Goal: Use online tool/utility: Utilize a website feature to perform a specific function

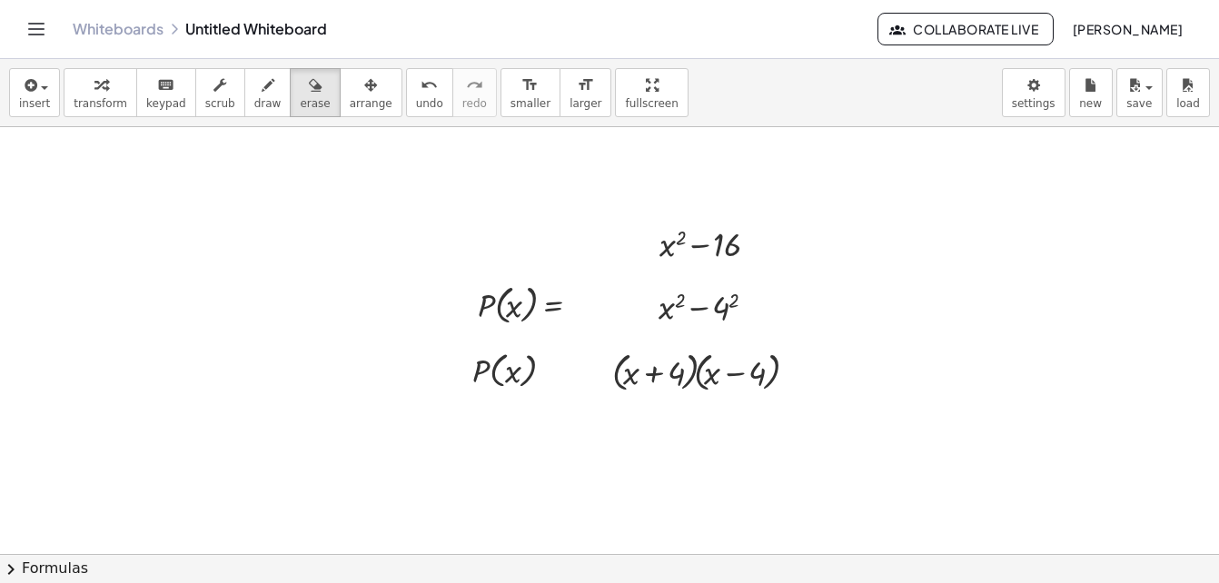
scroll to position [127, 217]
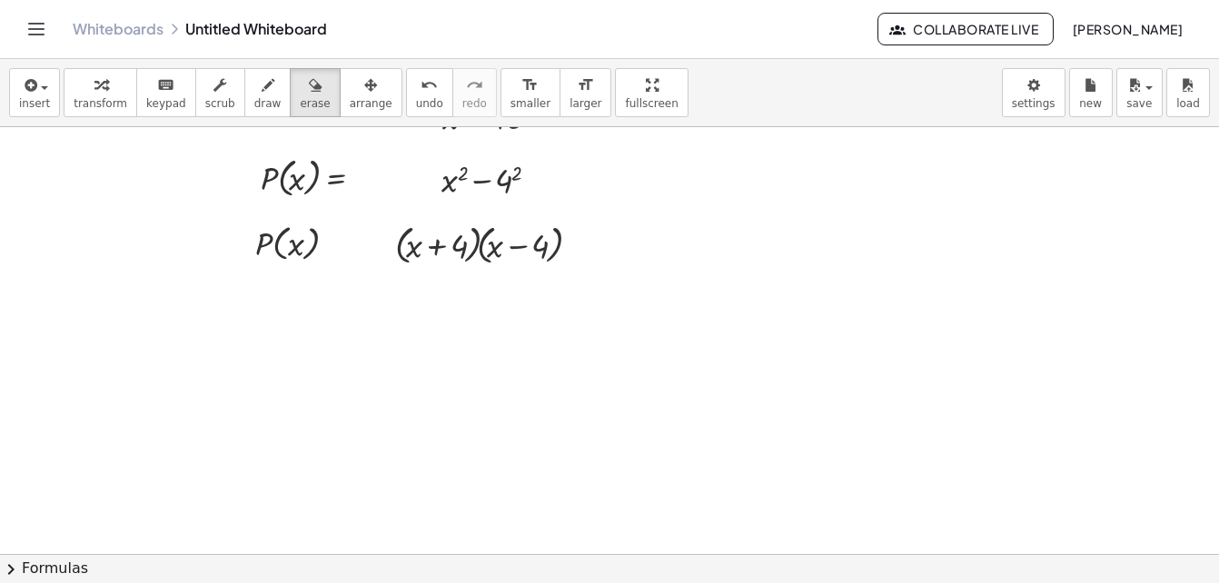
click at [785, 487] on div at bounding box center [554, 427] width 1542 height 854
click at [610, 428] on div at bounding box center [554, 427] width 1542 height 854
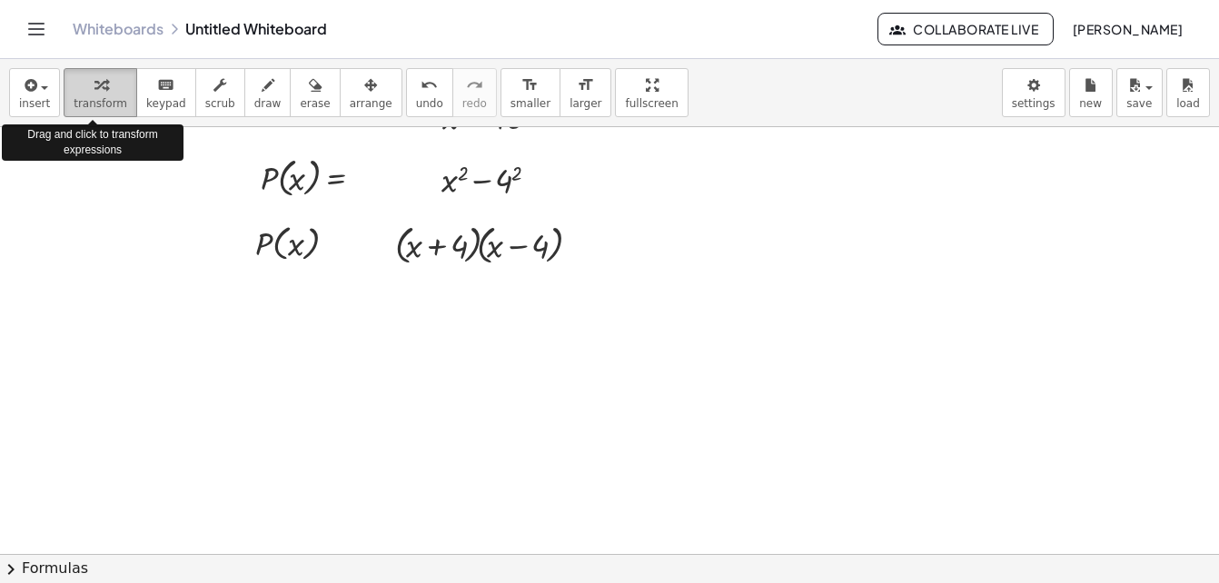
click at [87, 101] on span "transform" at bounding box center [101, 103] width 54 height 13
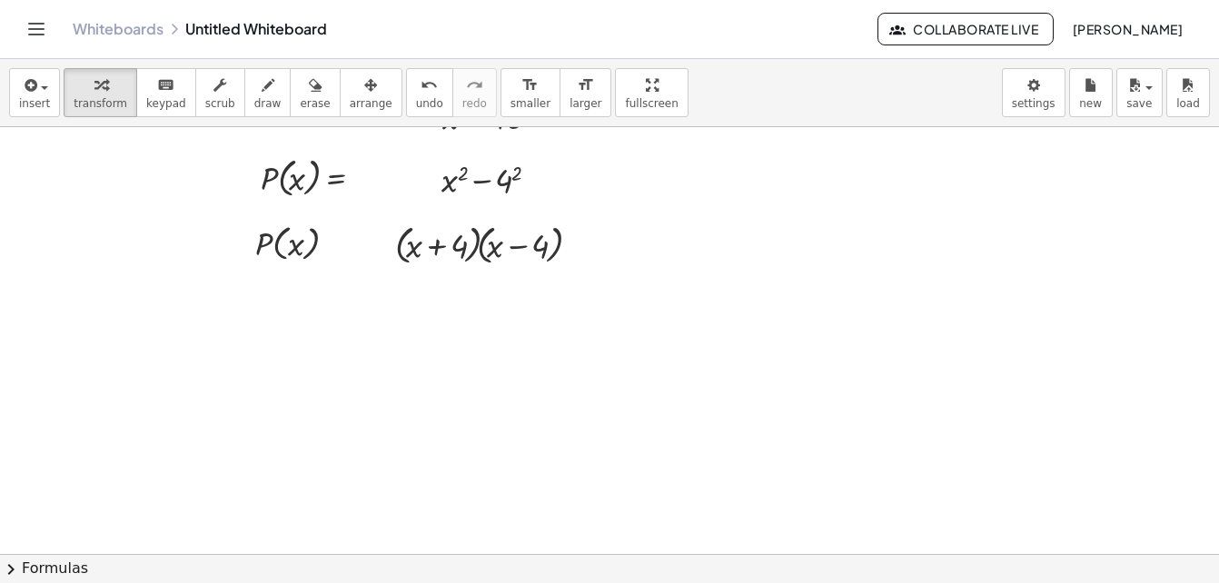
click at [471, 405] on div at bounding box center [554, 427] width 1542 height 854
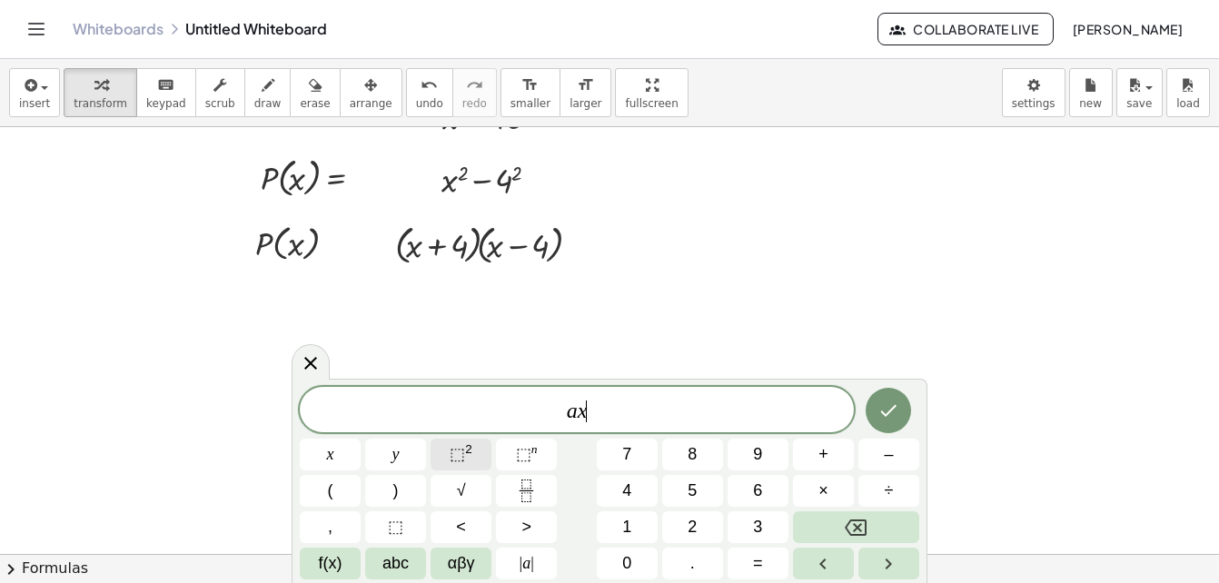
click at [471, 445] on span "⬚ 2" at bounding box center [461, 454] width 23 height 25
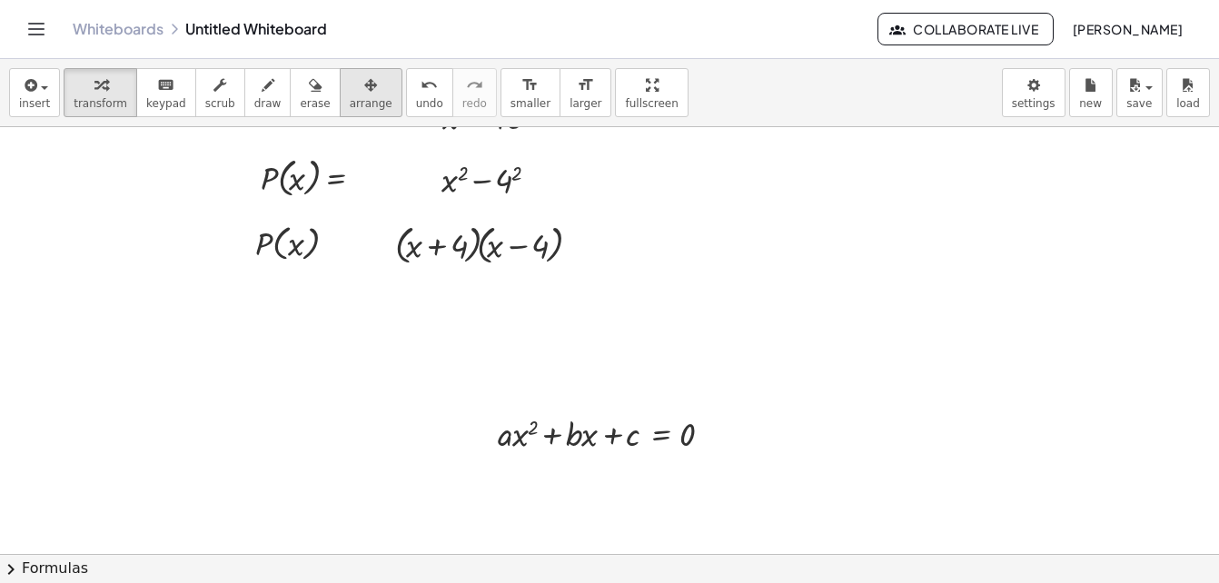
click at [364, 95] on icon "button" at bounding box center [370, 85] width 13 height 22
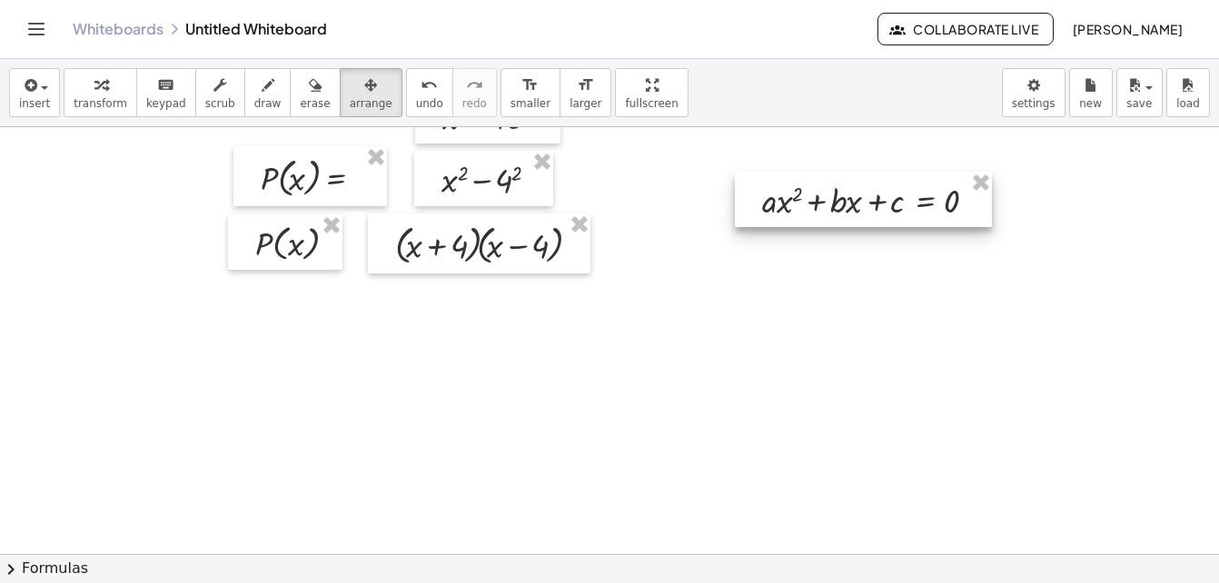
drag, startPoint x: 585, startPoint y: 446, endPoint x: 849, endPoint y: 213, distance: 352.7
click at [849, 213] on div at bounding box center [863, 199] width 257 height 55
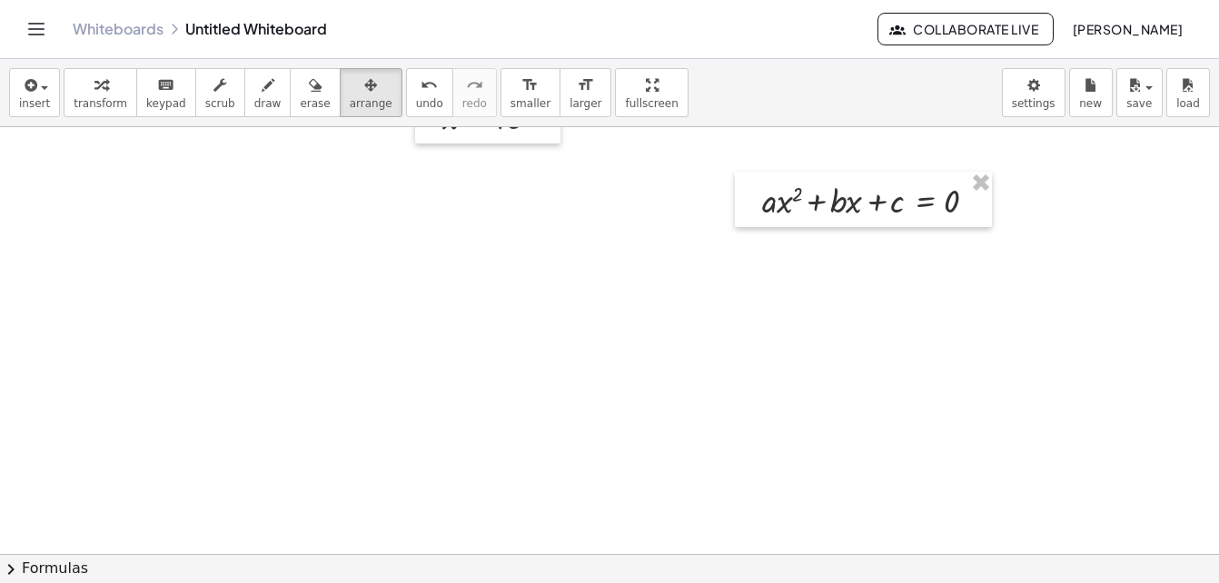
click at [389, 284] on div at bounding box center [554, 427] width 1542 height 854
click at [104, 104] on span "transform" at bounding box center [101, 103] width 54 height 13
click at [407, 313] on div at bounding box center [554, 427] width 1542 height 854
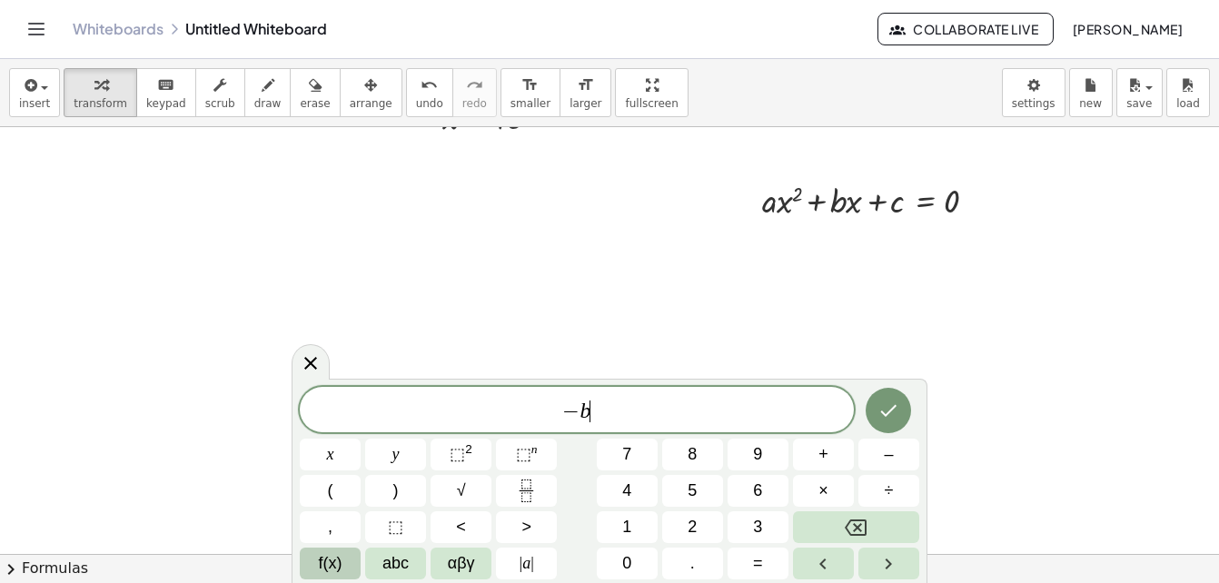
click at [316, 560] on button "f(x)" at bounding box center [330, 564] width 61 height 32
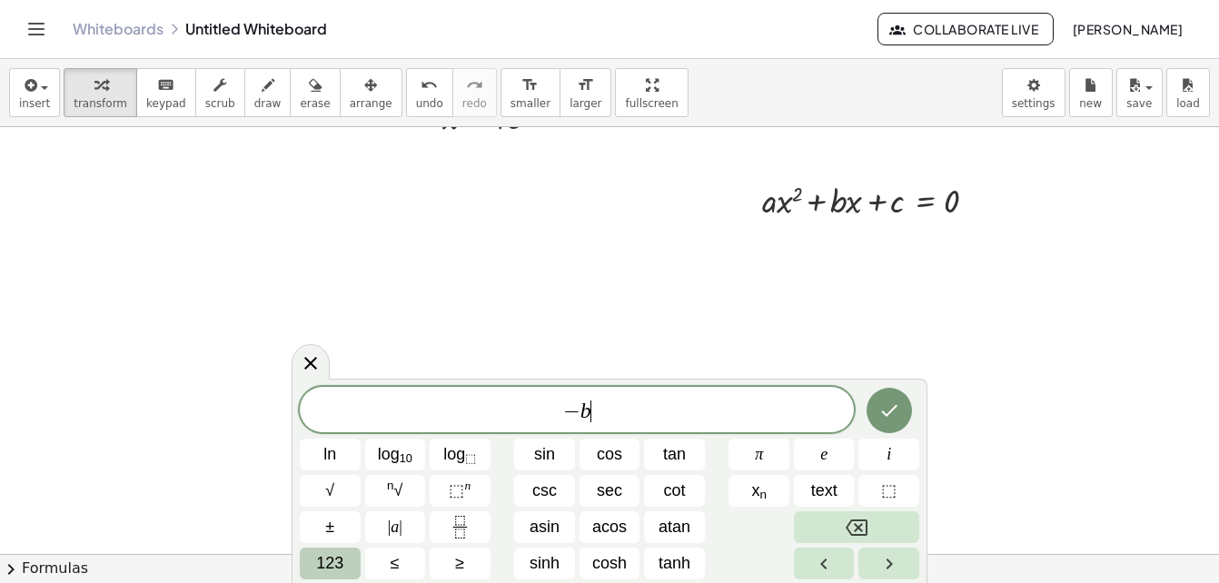
click at [317, 559] on span "123" at bounding box center [329, 563] width 27 height 25
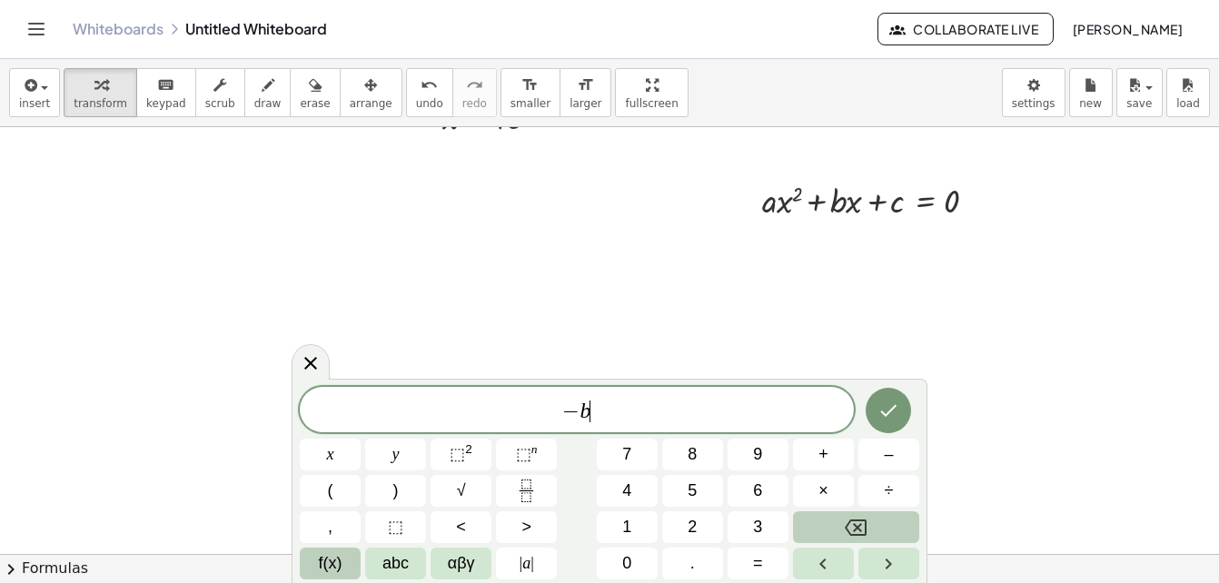
click at [330, 559] on span "f(x)" at bounding box center [331, 563] width 24 height 25
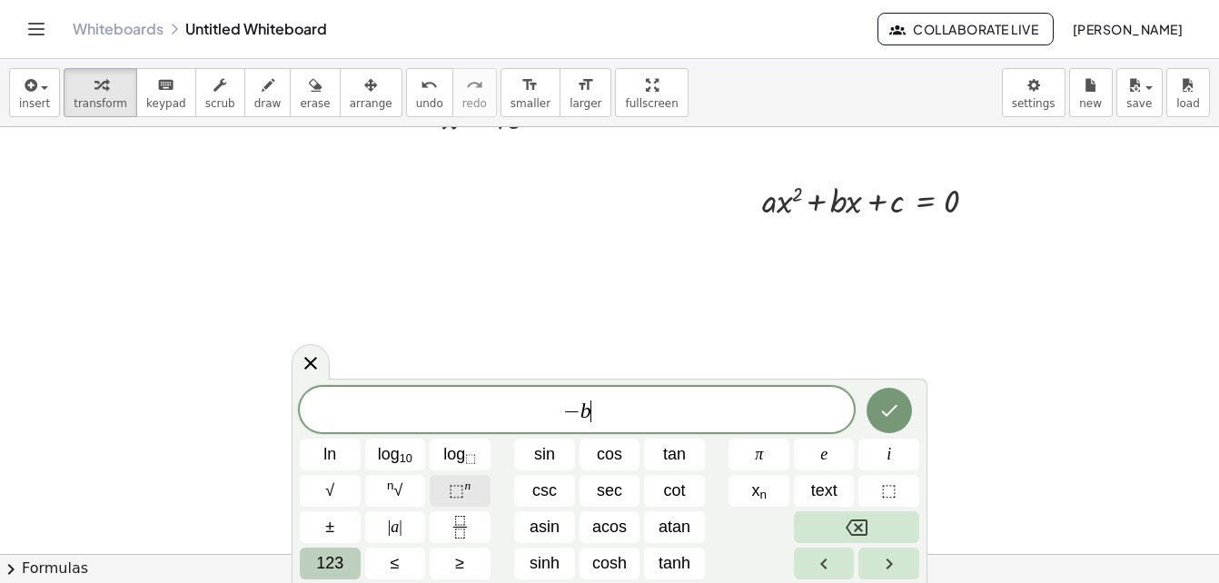
click at [455, 491] on span "⬚" at bounding box center [456, 490] width 15 height 18
click at [331, 489] on span "√" at bounding box center [329, 491] width 9 height 25
click at [572, 413] on span "√" at bounding box center [581, 410] width 18 height 21
click at [337, 528] on button "±" at bounding box center [330, 527] width 61 height 32
click at [610, 414] on span at bounding box center [611, 411] width 17 height 24
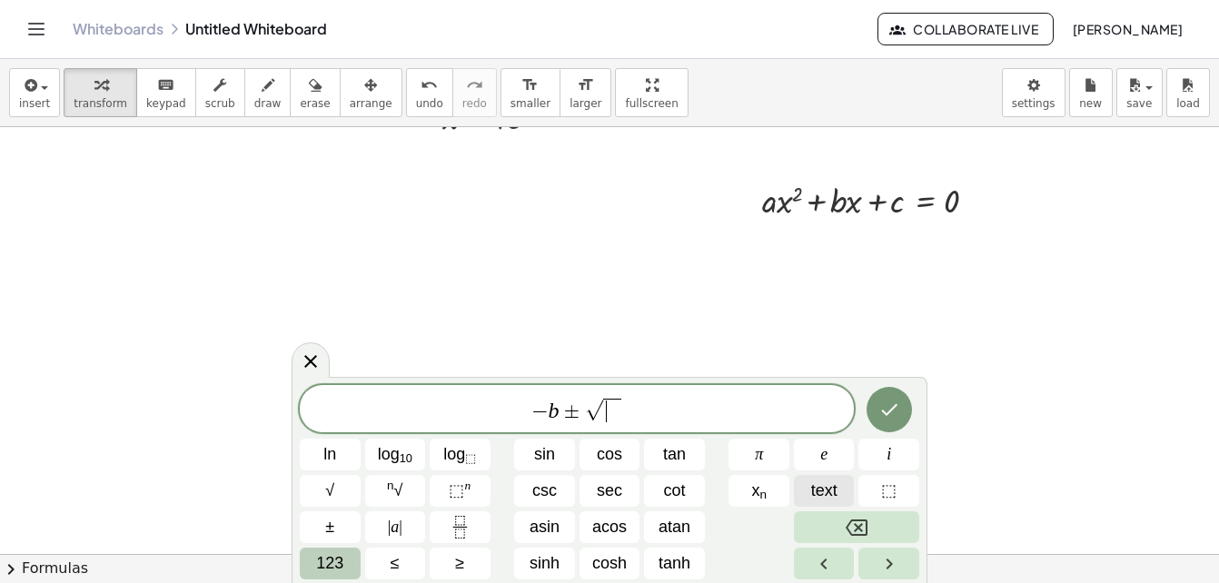
click at [821, 494] on span "text" at bounding box center [824, 491] width 26 height 25
click at [332, 565] on span "123" at bounding box center [329, 563] width 27 height 25
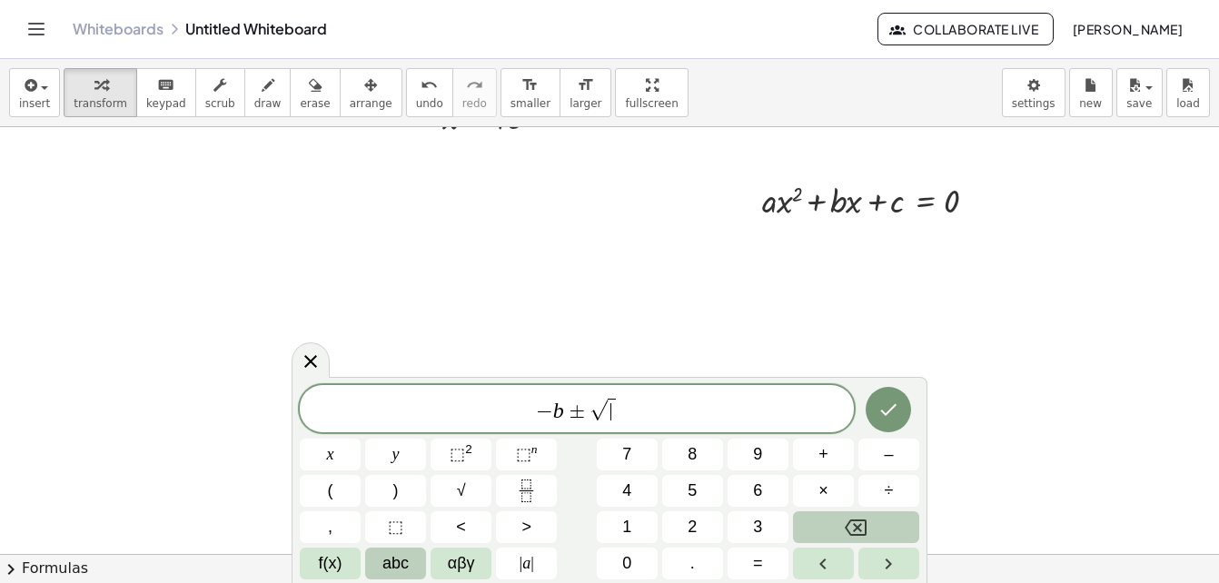
click at [390, 552] on span "abc" at bounding box center [395, 563] width 26 height 25
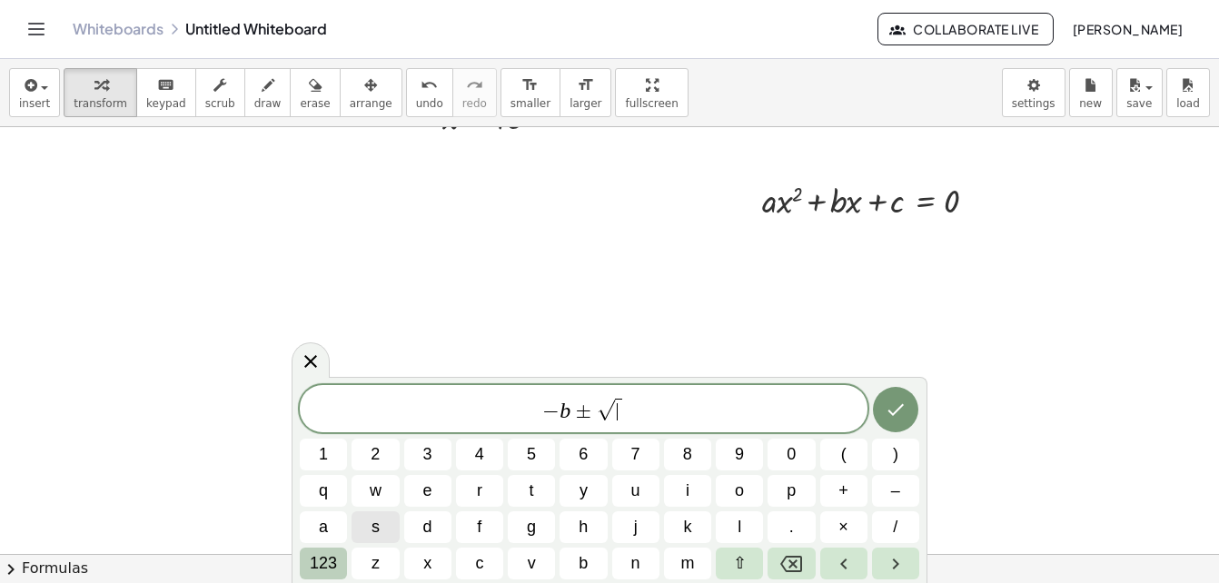
click at [328, 567] on span "123" at bounding box center [323, 563] width 27 height 25
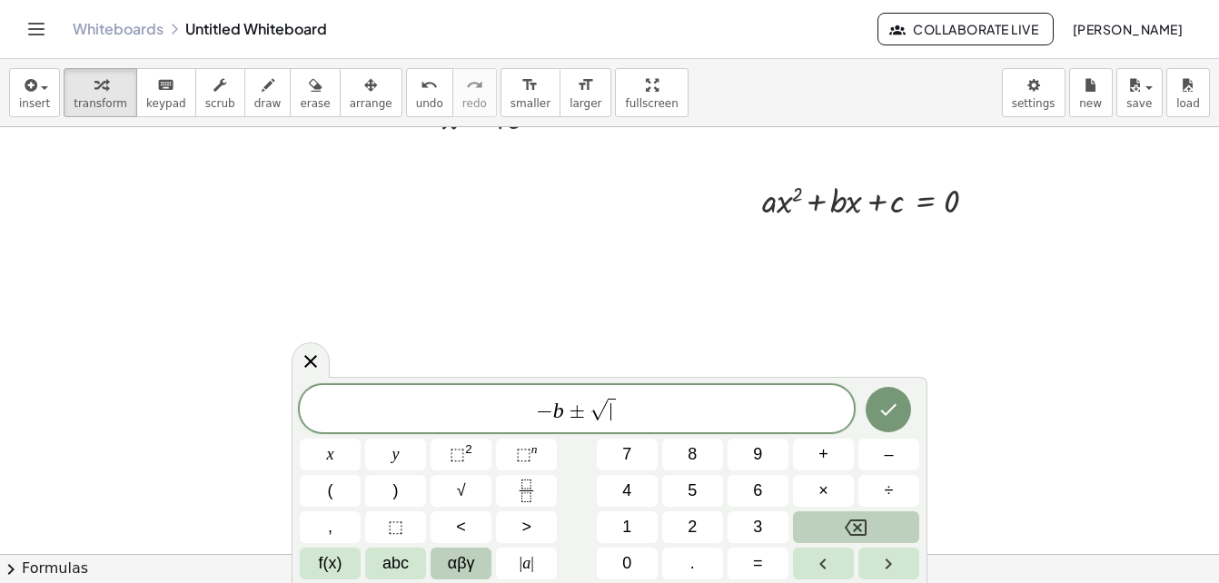
click at [453, 562] on span "αβγ" at bounding box center [461, 563] width 27 height 25
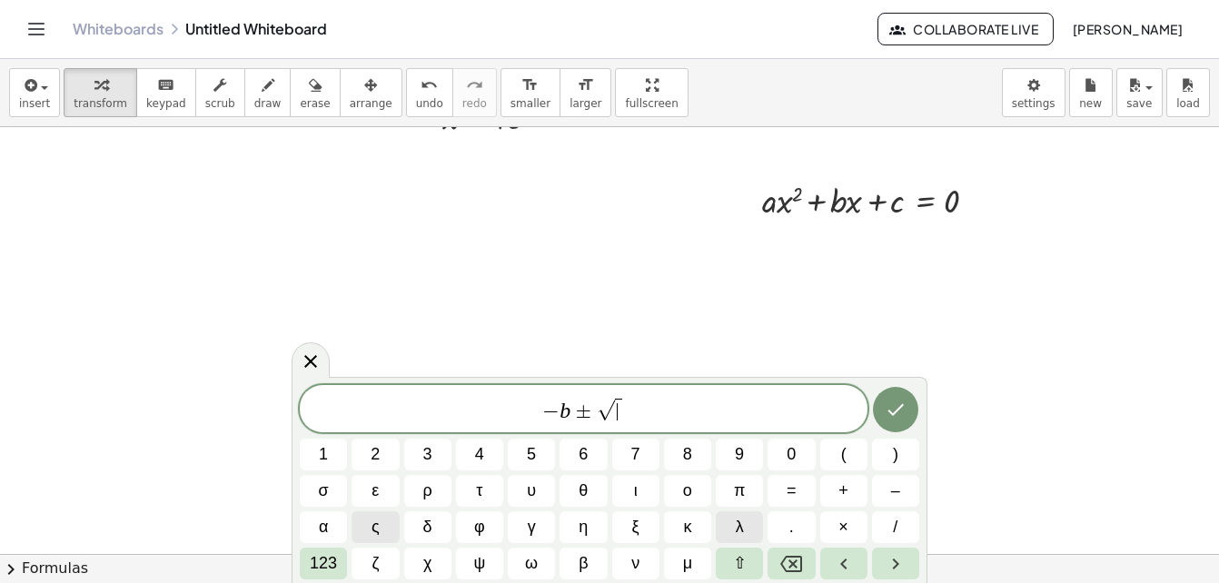
click at [734, 530] on button "λ" at bounding box center [739, 527] width 47 height 32
click at [892, 527] on button "/" at bounding box center [895, 527] width 47 height 32
click at [838, 459] on button "(" at bounding box center [843, 455] width 47 height 32
click at [539, 412] on span "−" at bounding box center [546, 412] width 17 height 22
click at [848, 453] on button "(" at bounding box center [843, 455] width 47 height 32
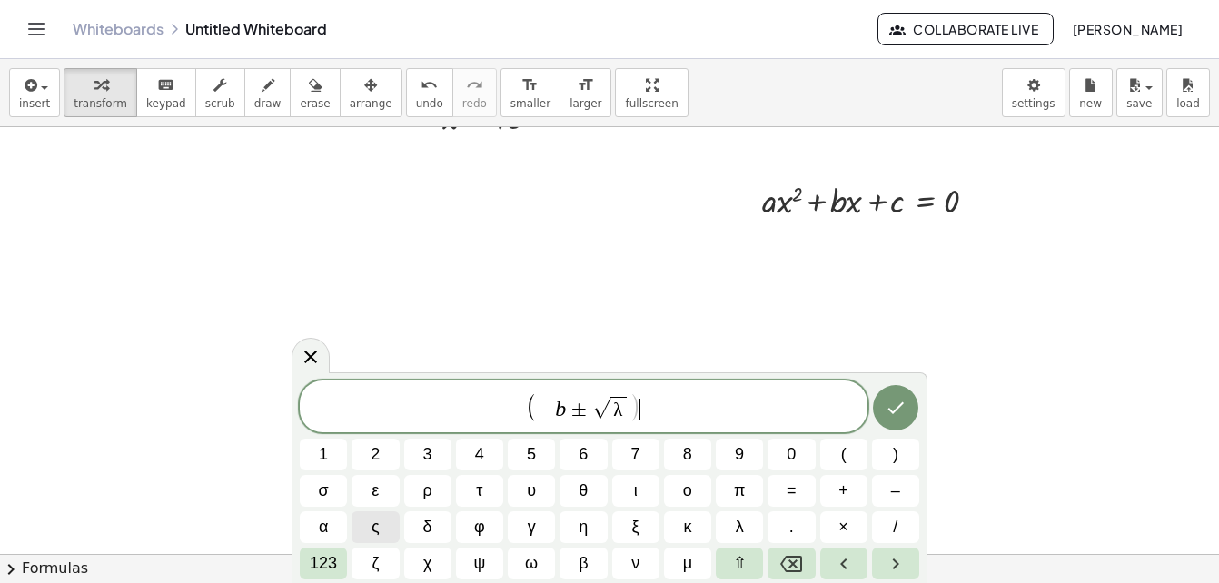
click at [723, 408] on span "( − b ± √ λ ) ​" at bounding box center [584, 408] width 568 height 33
click at [899, 457] on button ")" at bounding box center [895, 455] width 47 height 32
click at [891, 529] on button "/" at bounding box center [895, 527] width 47 height 32
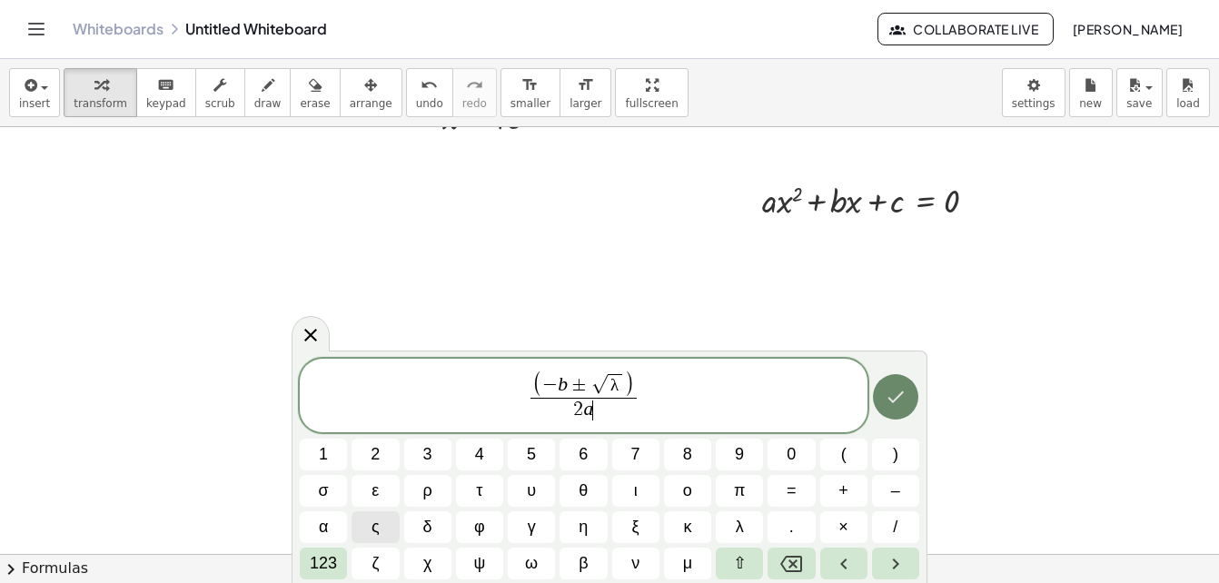
click at [901, 397] on icon "Done" at bounding box center [896, 397] width 22 height 22
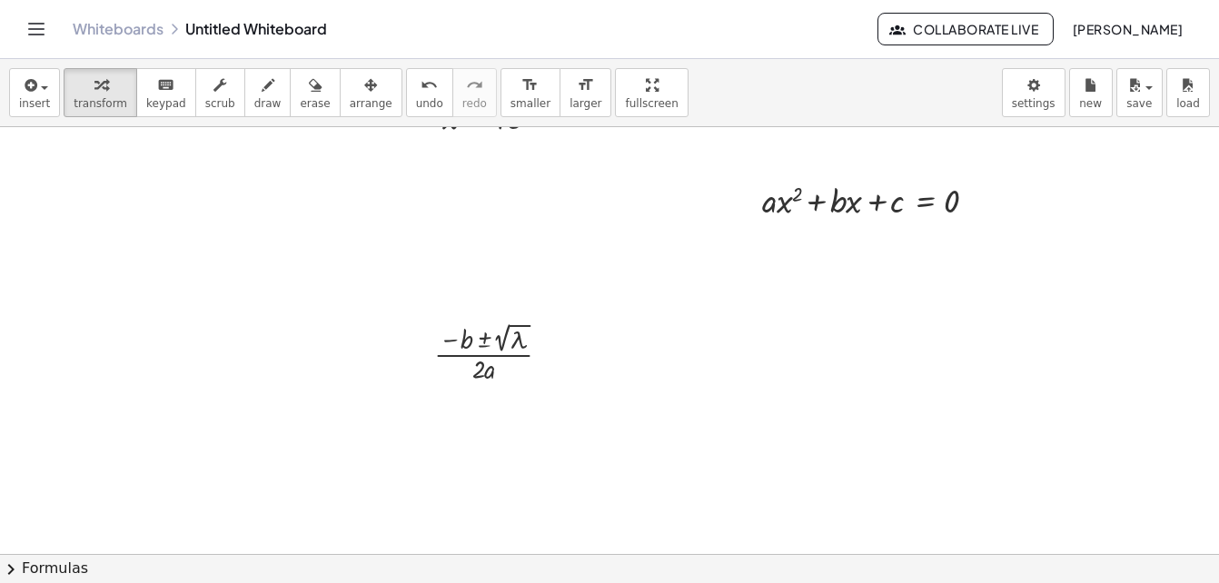
click at [398, 443] on div at bounding box center [554, 427] width 1542 height 854
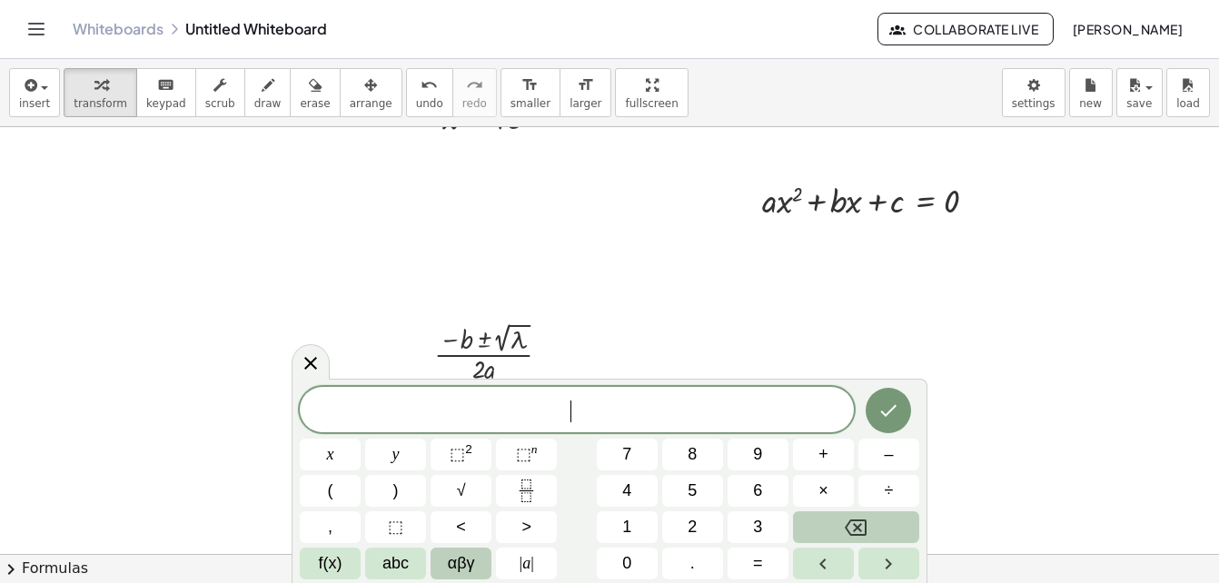
click at [449, 564] on span "αβγ" at bounding box center [461, 563] width 27 height 25
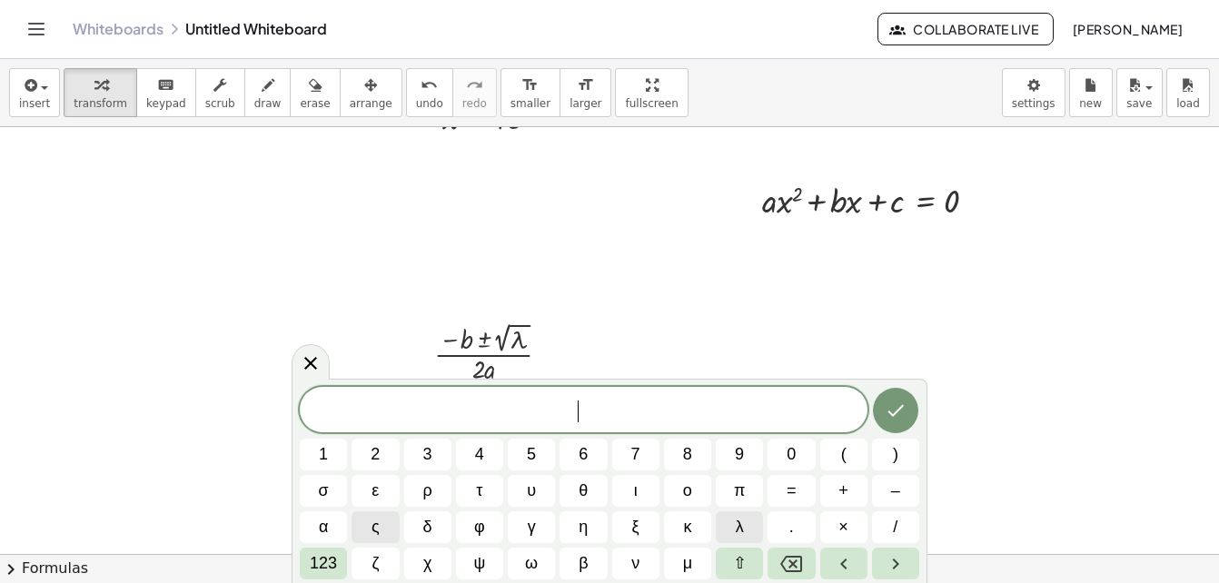
click at [737, 521] on span "λ" at bounding box center [740, 527] width 8 height 25
click at [331, 557] on span "123" at bounding box center [323, 563] width 27 height 25
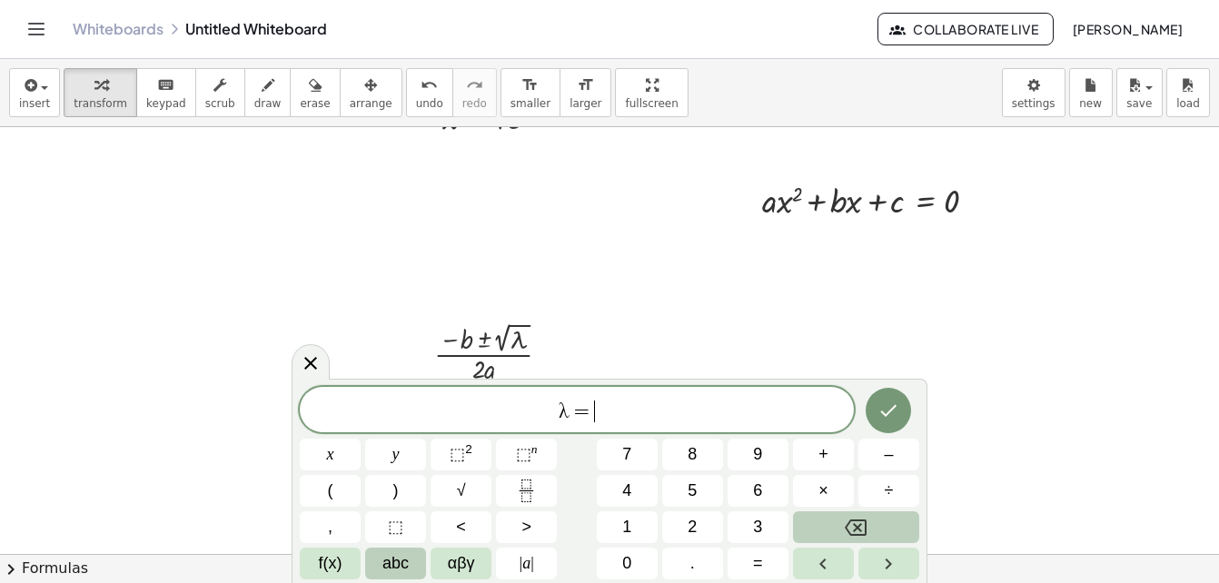
click at [387, 560] on span "abc" at bounding box center [395, 563] width 26 height 25
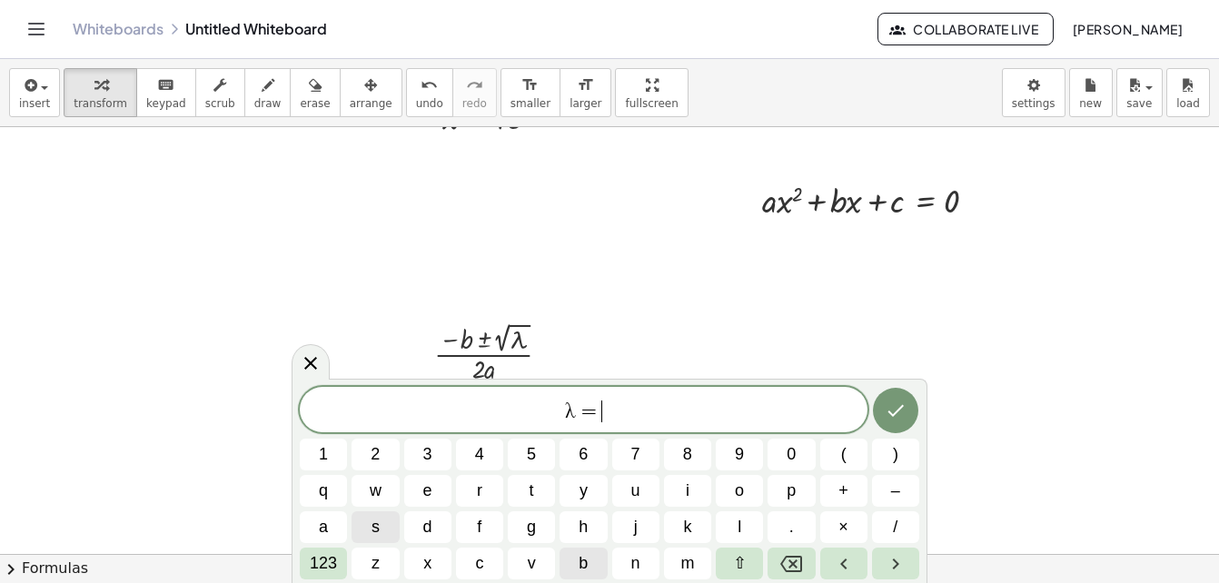
click at [584, 557] on span "b" at bounding box center [583, 563] width 9 height 25
click at [333, 560] on span "123" at bounding box center [323, 563] width 27 height 25
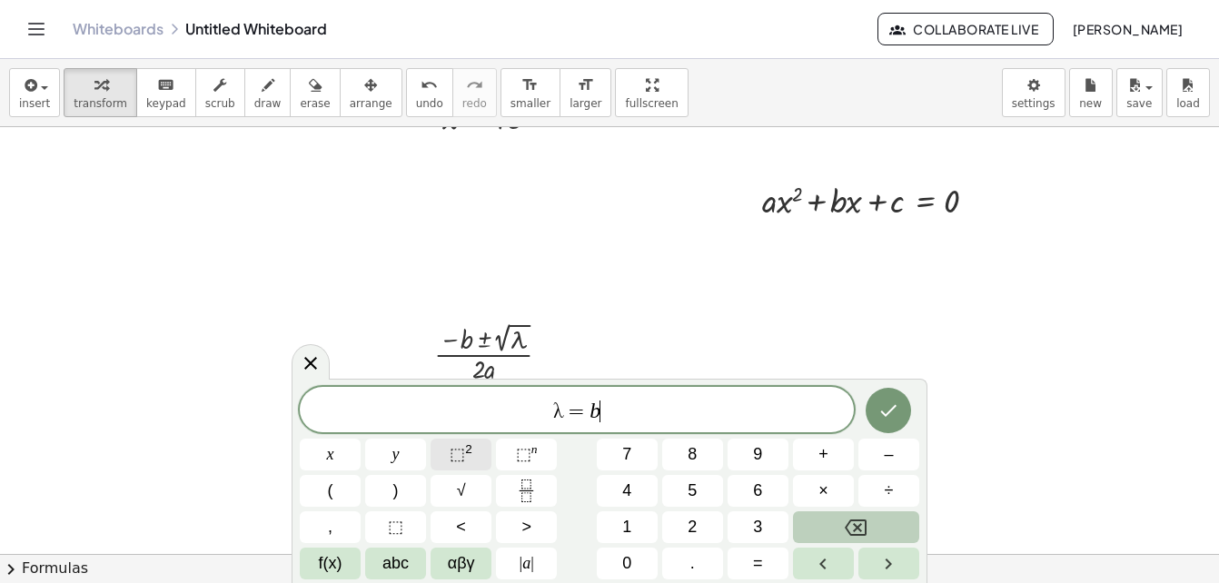
click at [468, 451] on sup "2" at bounding box center [468, 449] width 7 height 14
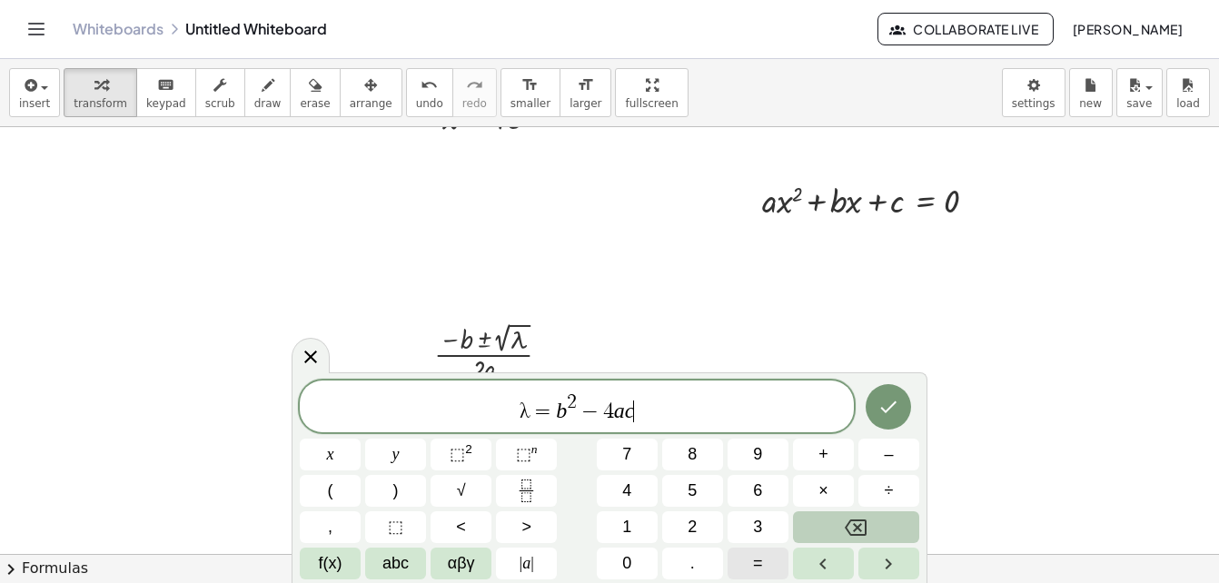
click at [745, 565] on button "=" at bounding box center [758, 564] width 61 height 32
click at [889, 397] on icon "Done" at bounding box center [889, 407] width 22 height 22
